Goal: Navigation & Orientation: Understand site structure

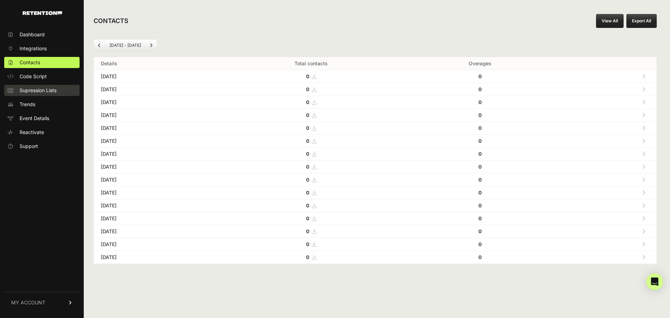
click at [51, 96] on link "Supression Lists" at bounding box center [41, 90] width 75 height 11
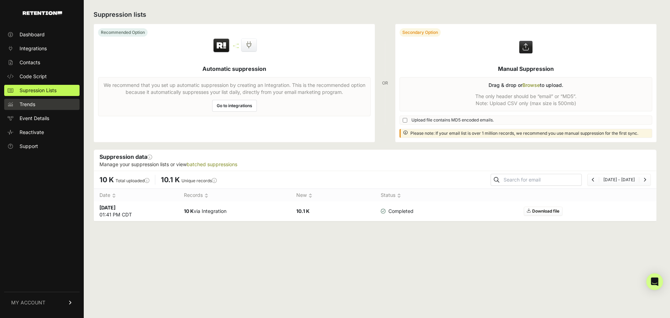
click at [65, 101] on link "Trends" at bounding box center [41, 104] width 75 height 11
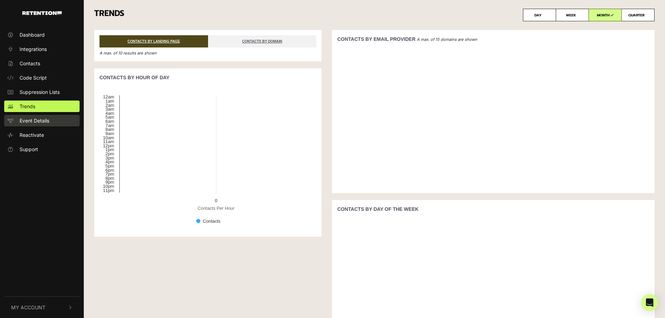
click at [47, 118] on span "Event Details" at bounding box center [35, 120] width 30 height 7
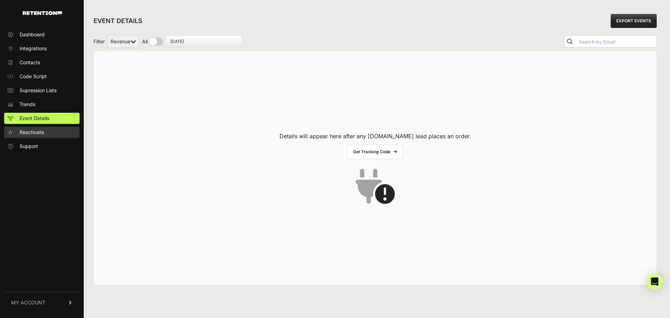
click at [43, 127] on link "Reactivate" at bounding box center [41, 132] width 75 height 11
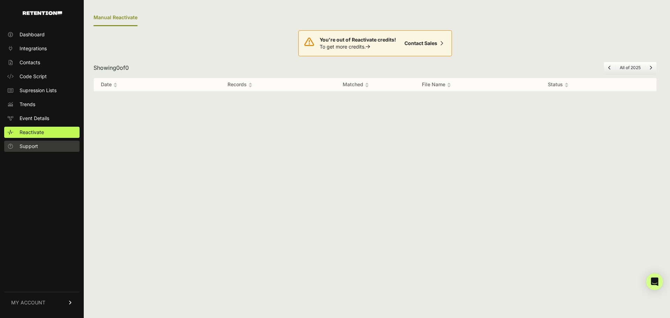
click at [49, 145] on link "Support" at bounding box center [41, 146] width 75 height 11
click at [57, 38] on link "Dashboard" at bounding box center [41, 34] width 75 height 11
